Goal: Check status

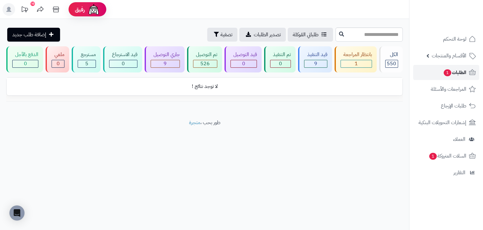
click at [431, 70] on link "الطلبات 1" at bounding box center [446, 72] width 66 height 15
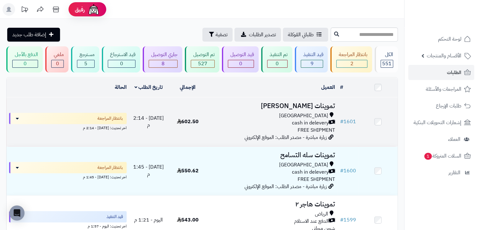
click at [190, 114] on td "602.50" at bounding box center [187, 121] width 39 height 49
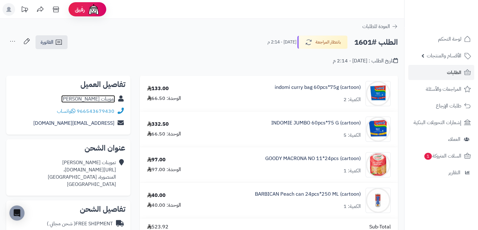
click at [106, 96] on link "تموينات محمد قمير" at bounding box center [88, 99] width 54 height 8
